Goal: Transaction & Acquisition: Purchase product/service

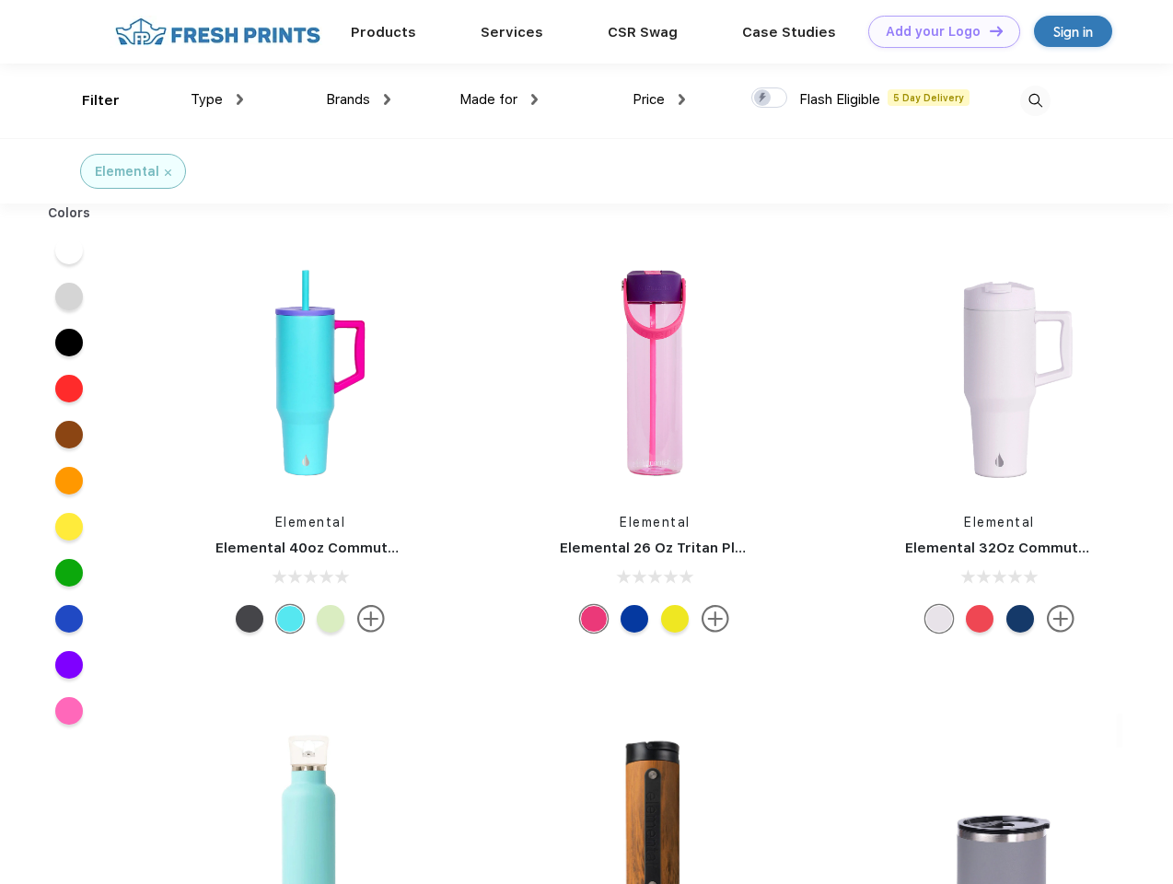
scroll to position [1, 0]
click at [938, 31] on link "Add your Logo Design Tool" at bounding box center [945, 32] width 152 height 32
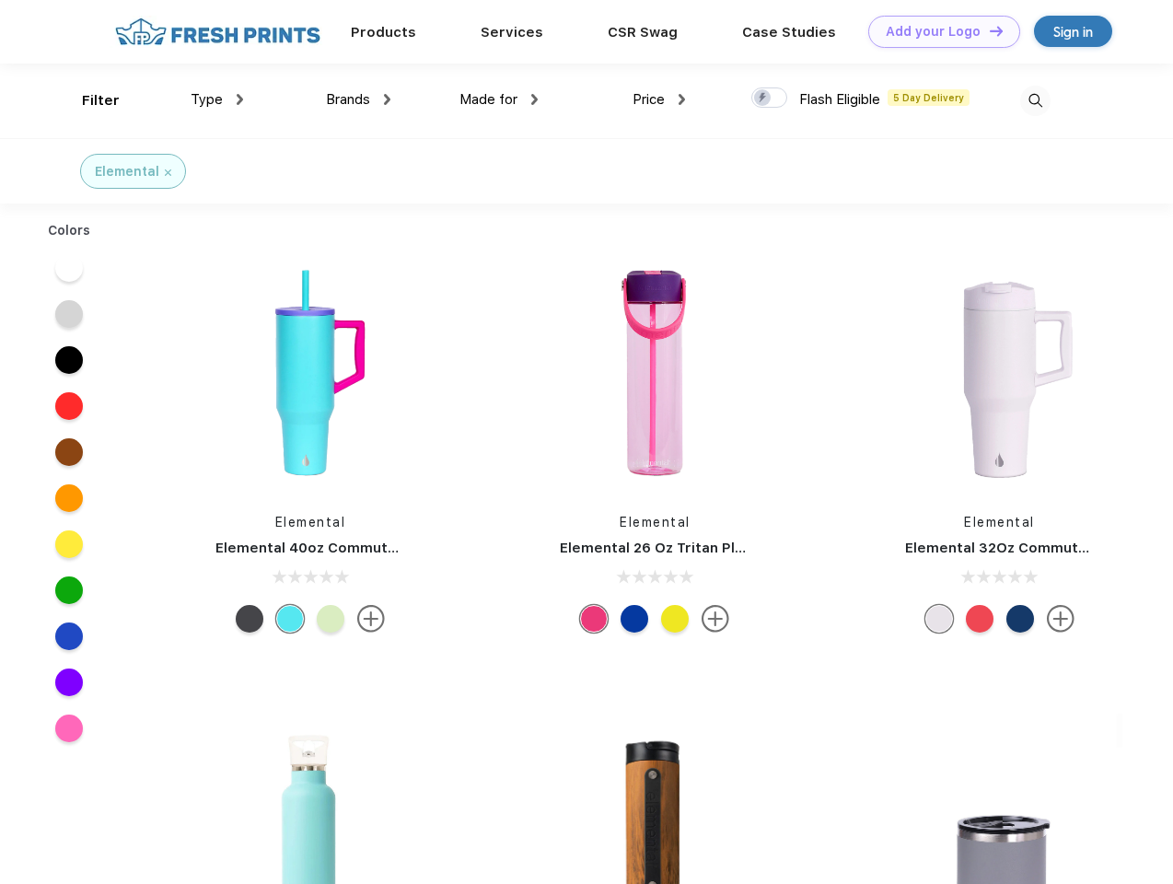
click at [0, 0] on div "Design Tool" at bounding box center [0, 0] width 0 height 0
click at [988, 30] on link "Add your Logo Design Tool" at bounding box center [945, 32] width 152 height 32
click at [88, 100] on div "Filter" at bounding box center [101, 100] width 38 height 21
click at [217, 99] on span "Type" at bounding box center [207, 99] width 32 height 17
click at [358, 99] on span "Brands" at bounding box center [348, 99] width 44 height 17
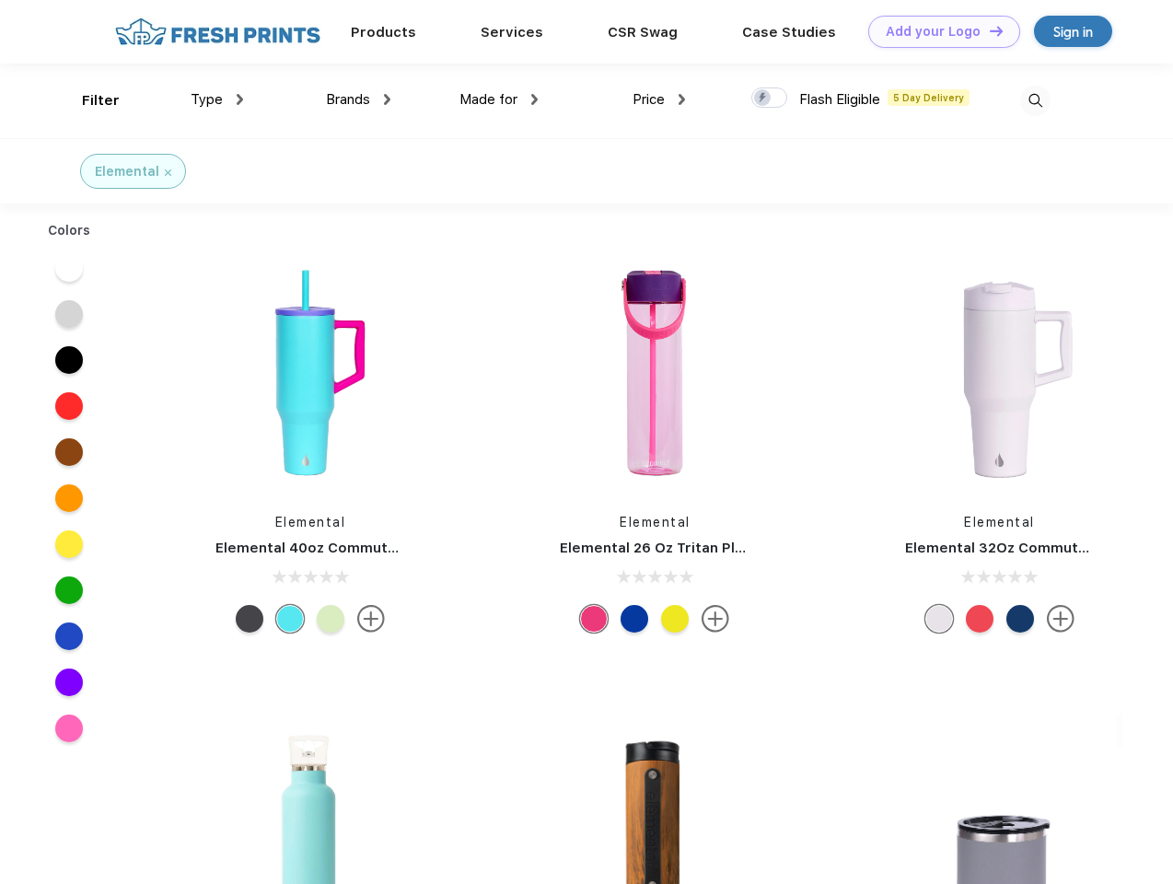
click at [499, 99] on span "Made for" at bounding box center [489, 99] width 58 height 17
click at [659, 99] on span "Price" at bounding box center [649, 99] width 32 height 17
click at [770, 99] on div at bounding box center [770, 97] width 36 height 20
click at [764, 99] on input "checkbox" at bounding box center [758, 93] width 12 height 12
click at [1035, 100] on img at bounding box center [1035, 101] width 30 height 30
